Goal: Task Accomplishment & Management: Use online tool/utility

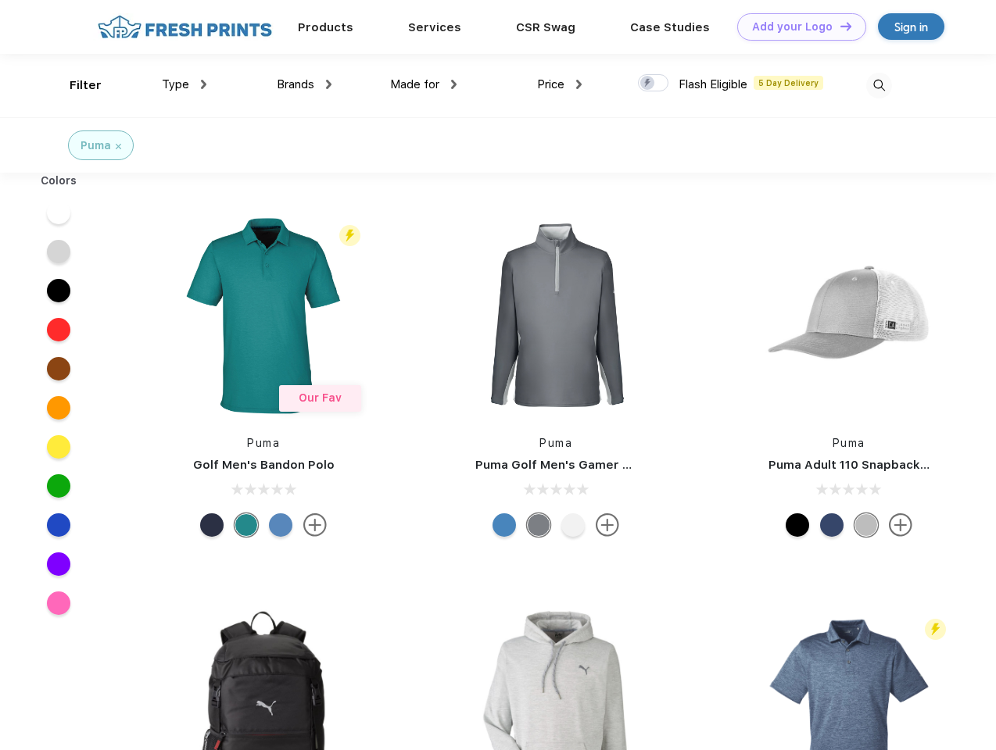
click at [796, 27] on link "Add your Logo Design Tool" at bounding box center [801, 26] width 129 height 27
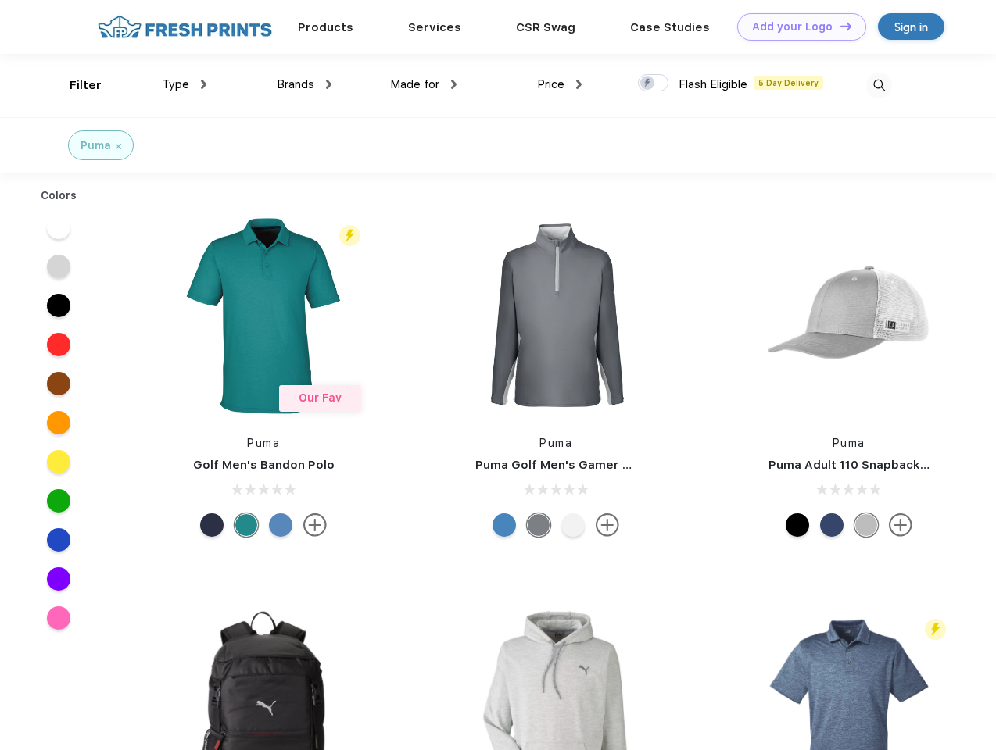
click at [0, 0] on div "Design Tool" at bounding box center [0, 0] width 0 height 0
click at [839, 26] on link "Add your Logo Design Tool" at bounding box center [801, 26] width 129 height 27
click at [75, 85] on div "Filter" at bounding box center [86, 86] width 32 height 18
click at [184, 84] on span "Type" at bounding box center [175, 84] width 27 height 14
click at [304, 84] on span "Brands" at bounding box center [296, 84] width 38 height 14
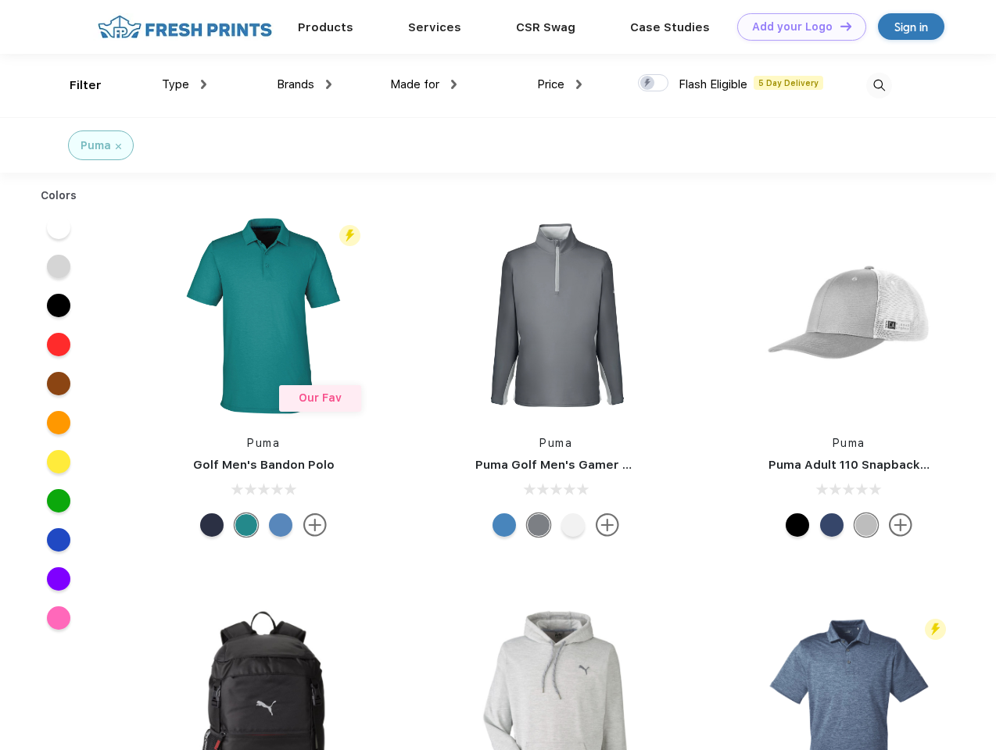
click at [424, 84] on span "Made for" at bounding box center [414, 84] width 49 height 14
click at [560, 84] on span "Price" at bounding box center [550, 84] width 27 height 14
click at [654, 84] on div at bounding box center [653, 82] width 30 height 17
click at [648, 84] on input "checkbox" at bounding box center [643, 78] width 10 height 10
click at [879, 85] on img at bounding box center [879, 86] width 26 height 26
